Goal: Information Seeking & Learning: Find specific fact

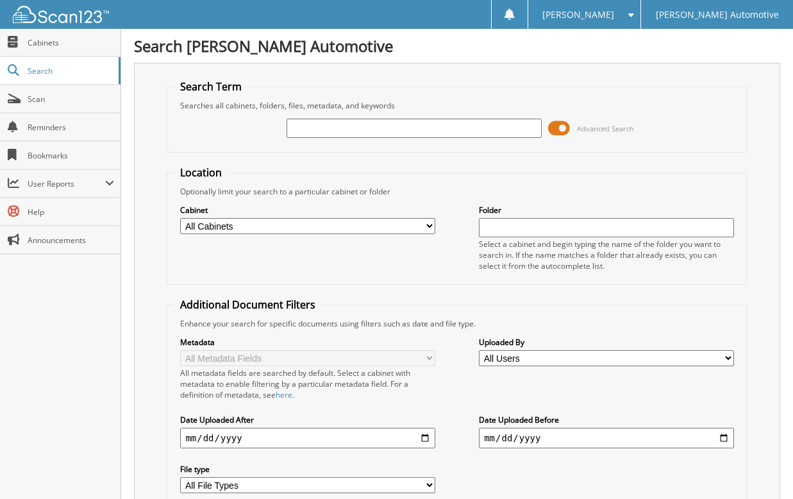
click at [355, 135] on input "text" at bounding box center [414, 128] width 255 height 19
type input "417435T"
click at [434, 226] on select "All Cabinets PARTS SERVICE RO Needs Filing" at bounding box center [307, 226] width 255 height 16
select select "14873"
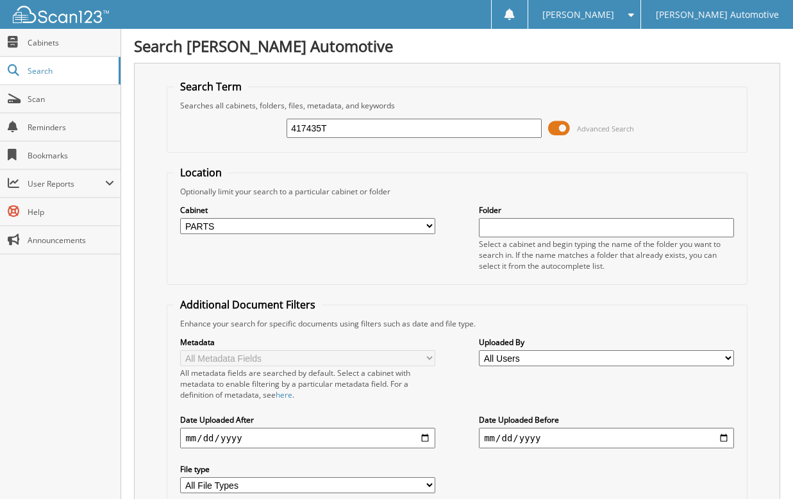
click at [180, 218] on select "All Cabinets PARTS SERVICE RO Needs Filing" at bounding box center [307, 226] width 255 height 16
click at [363, 126] on input "417435T" at bounding box center [414, 128] width 255 height 19
drag, startPoint x: 346, startPoint y: 128, endPoint x: 285, endPoint y: 135, distance: 61.3
click at [285, 135] on div "417435T Advanced Search" at bounding box center [457, 128] width 566 height 35
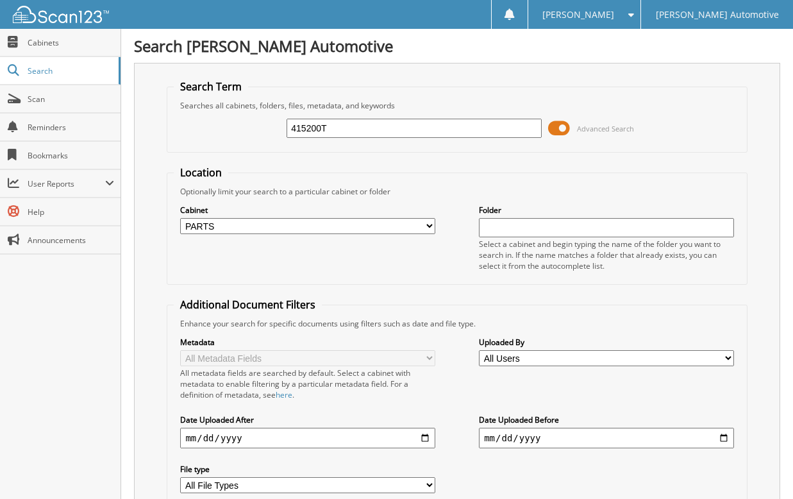
type input "415200T"
drag, startPoint x: 377, startPoint y: 126, endPoint x: 264, endPoint y: 139, distance: 113.6
click at [264, 139] on div "415200T Advanced Search" at bounding box center [457, 128] width 566 height 35
click at [33, 108] on link "Scan" at bounding box center [60, 99] width 121 height 28
